Goal: Download file/media

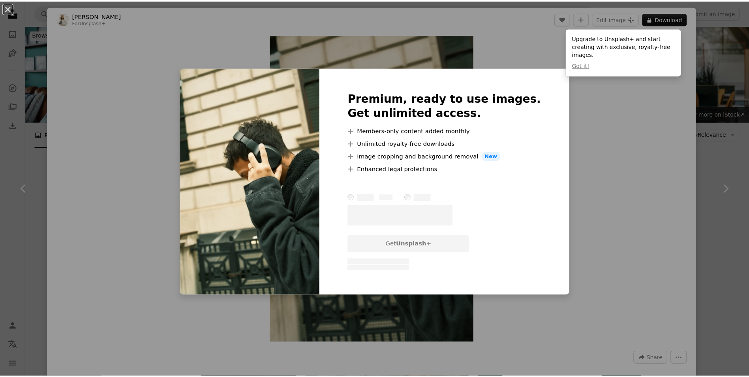
scroll to position [1583, 0]
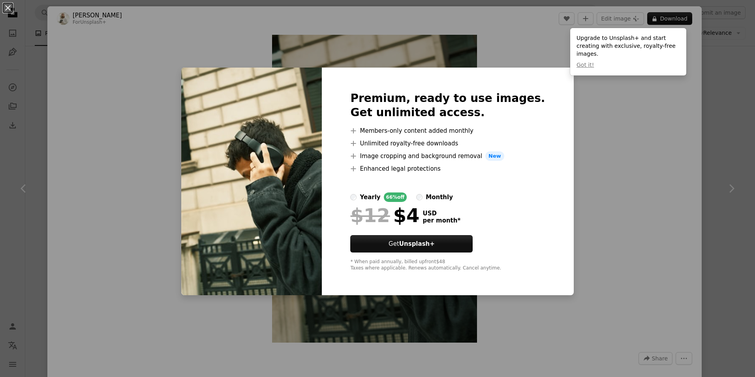
click at [610, 99] on div "An X shape Premium, ready to use images. Get unlimited access. A plus sign Memb…" at bounding box center [377, 188] width 755 height 377
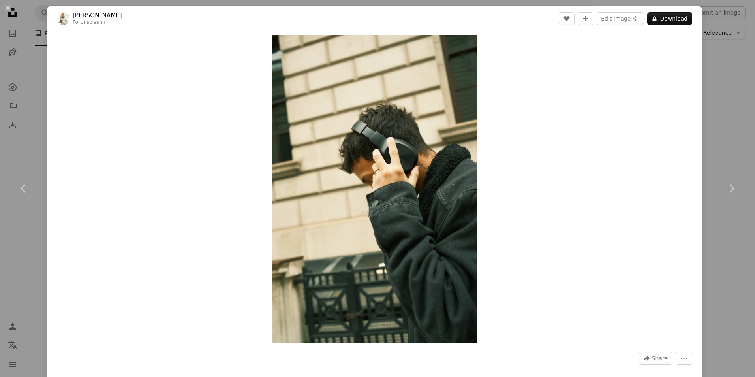
click at [697, 52] on div "An X shape Chevron left Chevron right [PERSON_NAME] For Unsplash+ A heart A plu…" at bounding box center [377, 188] width 755 height 377
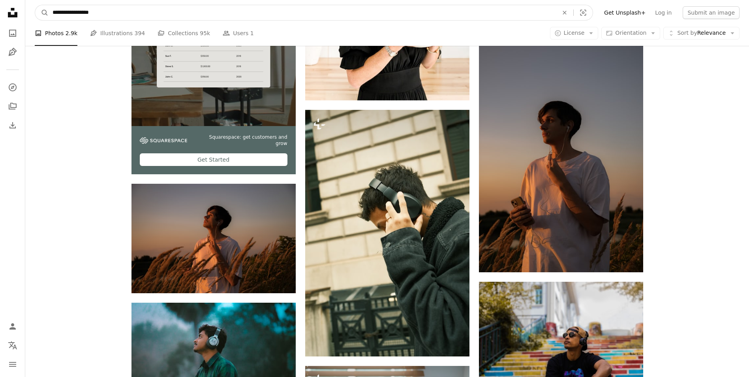
click at [507, 6] on input "**********" at bounding box center [303, 12] width 508 height 15
type input "*"
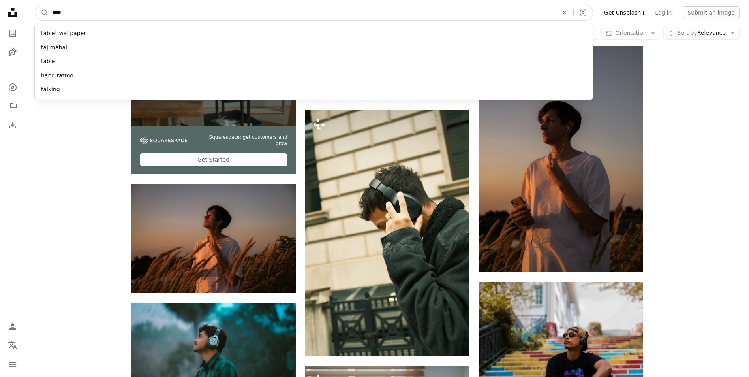
type input "****"
click at [35, 5] on button "A magnifying glass" at bounding box center [41, 12] width 13 height 15
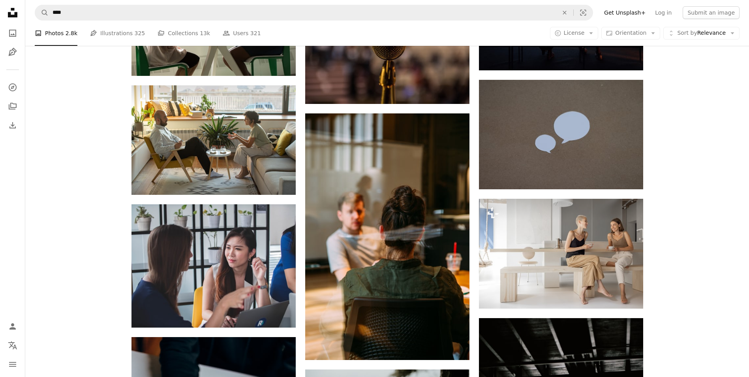
scroll to position [709, 0]
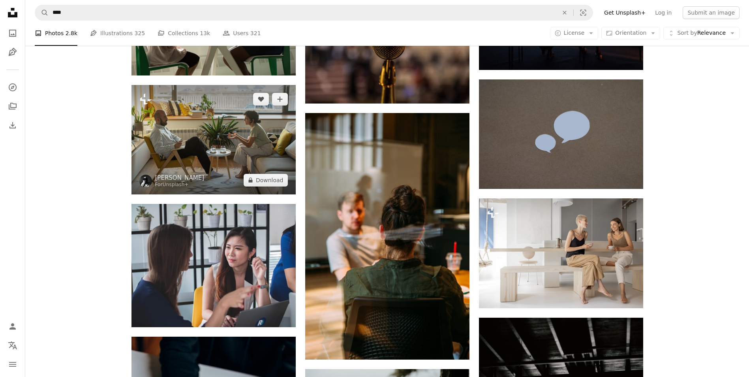
click at [258, 151] on img at bounding box center [214, 139] width 164 height 109
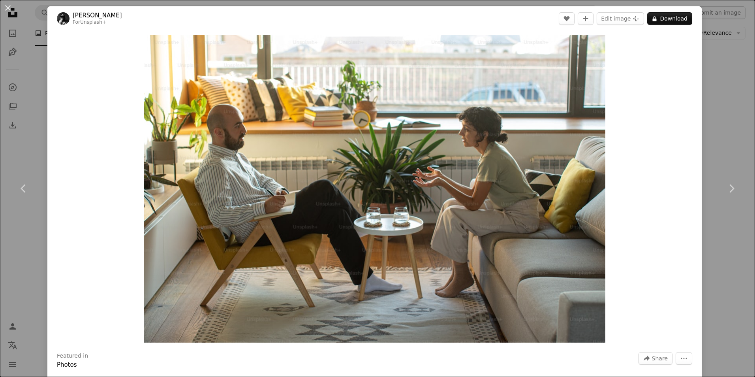
click at [716, 90] on div "An X shape Chevron left Chevron right [PERSON_NAME] For Unsplash+ A heart A plu…" at bounding box center [377, 188] width 755 height 377
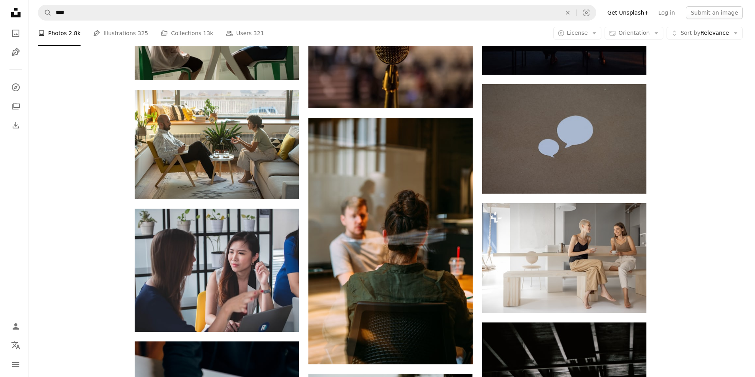
scroll to position [697, 0]
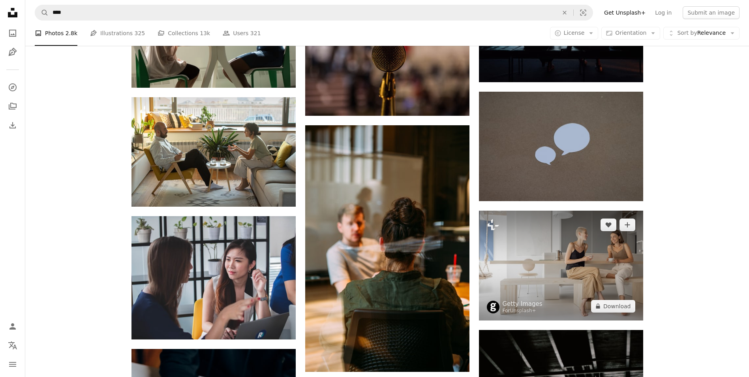
click at [582, 254] on img at bounding box center [561, 265] width 164 height 109
